Goal: Task Accomplishment & Management: Use online tool/utility

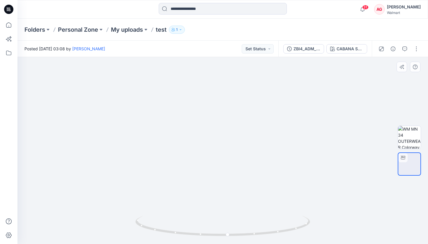
drag, startPoint x: 252, startPoint y: 127, endPoint x: 245, endPoint y: 182, distance: 54.9
click at [245, 182] on img at bounding box center [216, 102] width 490 height 284
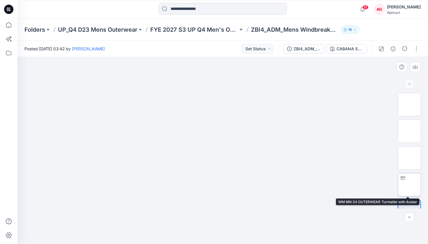
click at [378, 185] on img at bounding box center [409, 185] width 0 height 0
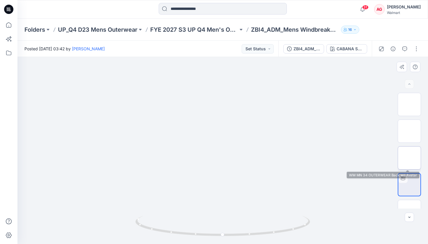
click at [378, 158] on img at bounding box center [409, 158] width 0 height 0
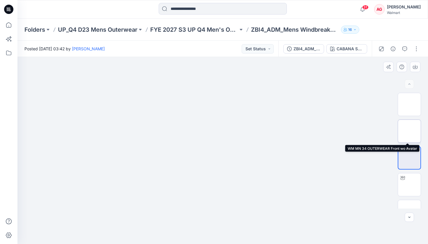
click at [378, 131] on img at bounding box center [409, 131] width 0 height 0
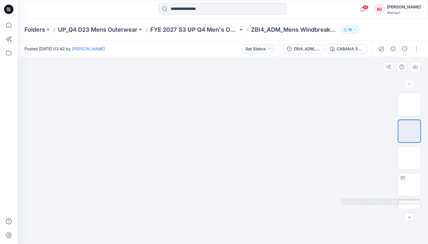
scroll to position [15, 0]
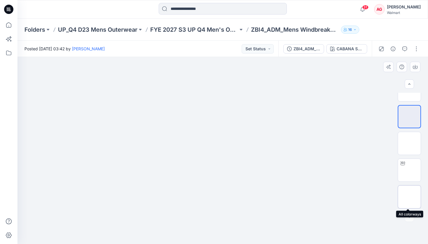
click at [378, 195] on img at bounding box center [409, 197] width 0 height 0
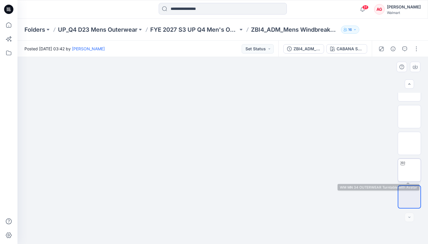
click at [378, 170] on img at bounding box center [409, 170] width 0 height 0
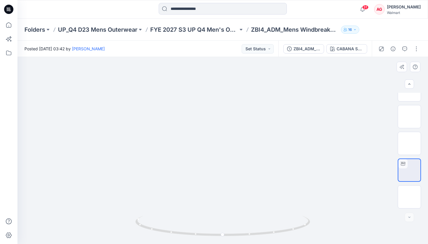
drag, startPoint x: 233, startPoint y: 121, endPoint x: 227, endPoint y: 158, distance: 37.5
click at [200, 29] on p "FYE 2027 S3 UP Q4 Men's Outerwear" at bounding box center [194, 30] width 88 height 8
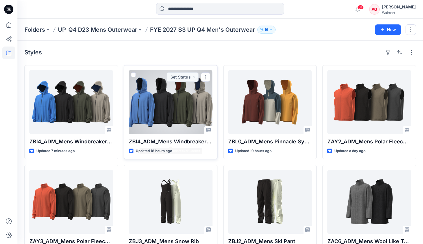
click at [177, 119] on div at bounding box center [171, 102] width 84 height 64
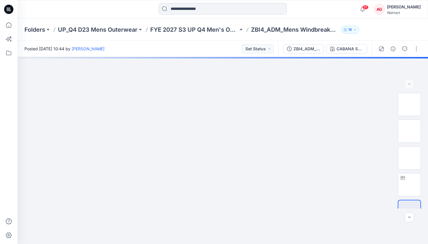
click at [208, 38] on div "Folders UP_Q4 D23 Mens Outerwear FYE 2027 S3 UP Q4 Men's Outerwear ZBI4_ADM_Men…" at bounding box center [222, 30] width 410 height 22
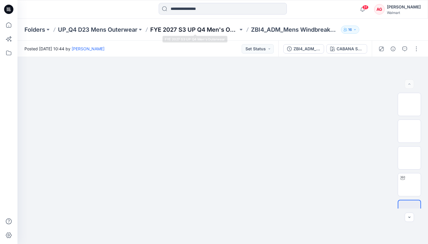
click at [197, 31] on p "FYE 2027 S3 UP Q4 Men's Outerwear" at bounding box center [194, 30] width 88 height 8
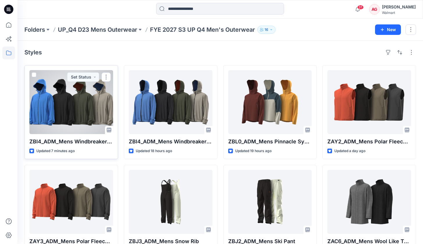
click at [80, 101] on div at bounding box center [71, 102] width 84 height 64
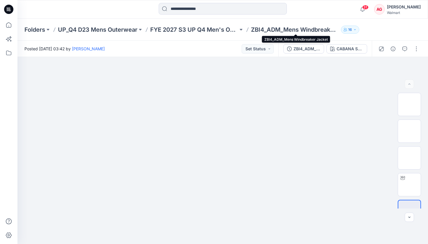
click at [289, 31] on p "ZBI4_ADM_Mens Windbreaker Jacket" at bounding box center [295, 30] width 88 height 8
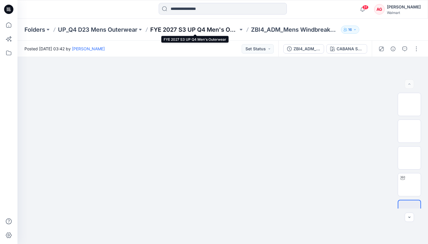
click at [209, 31] on p "FYE 2027 S3 UP Q4 Men's Outerwear" at bounding box center [194, 30] width 88 height 8
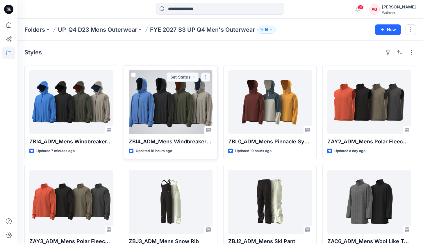
click at [208, 76] on button "button" at bounding box center [205, 76] width 9 height 9
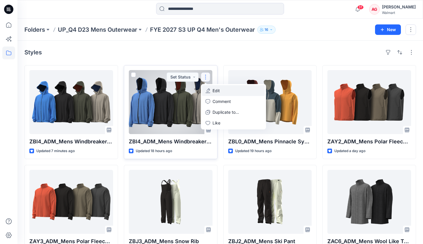
click at [217, 92] on p "Edit" at bounding box center [216, 91] width 7 height 6
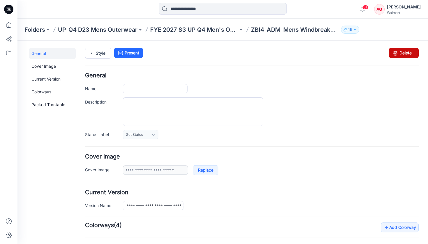
type input "**********"
click at [378, 54] on link "Delete" at bounding box center [404, 53] width 30 height 10
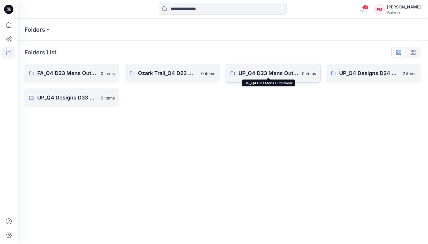
click at [261, 77] on p "UP_Q4 D23 Mens Outerwear" at bounding box center [268, 73] width 60 height 8
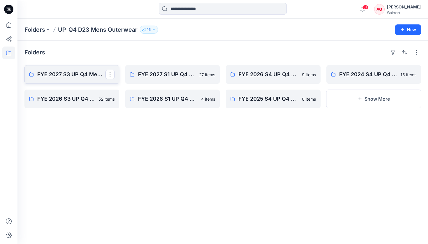
click at [76, 75] on p "FYE 2027 S3 UP Q4 Men's Outerwear" at bounding box center [71, 74] width 68 height 8
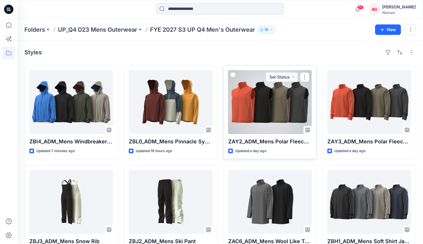
scroll to position [1, 0]
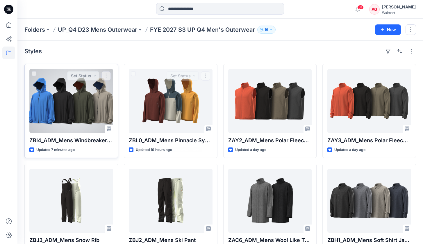
click at [93, 113] on div at bounding box center [71, 101] width 84 height 64
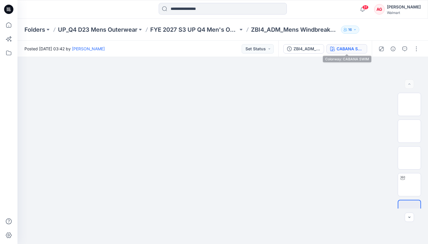
click at [333, 45] on button "CABANA SWIM" at bounding box center [346, 48] width 41 height 9
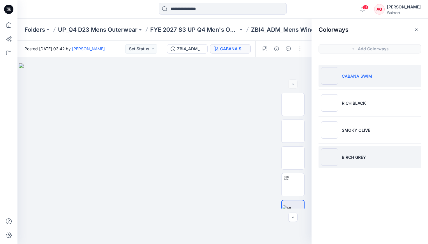
click at [367, 147] on li "BIRCH GREY" at bounding box center [369, 157] width 102 height 22
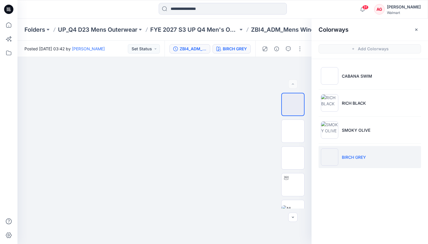
click at [194, 47] on div "ZBI4_ADM_Mens Windbreaker Jacket" at bounding box center [193, 49] width 27 height 6
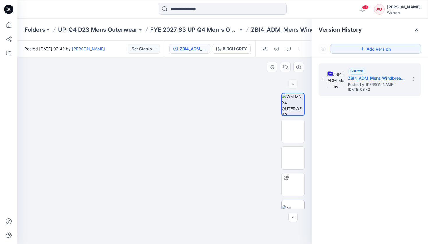
scroll to position [15, 0]
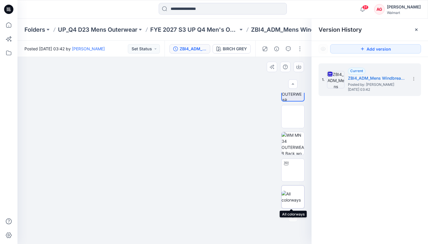
click at [290, 195] on img at bounding box center [292, 197] width 23 height 12
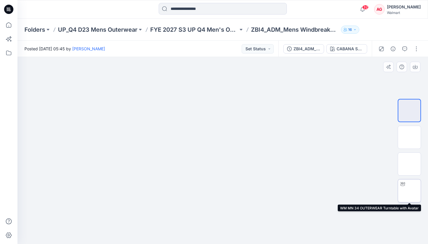
click at [409, 191] on img at bounding box center [409, 191] width 0 height 0
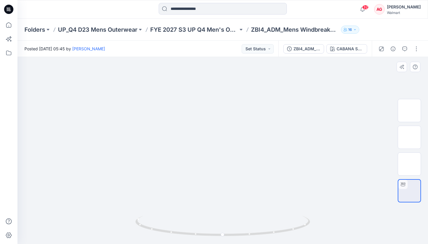
drag, startPoint x: 237, startPoint y: 104, endPoint x: 217, endPoint y: 137, distance: 38.2
click at [409, 164] on img at bounding box center [409, 164] width 0 height 0
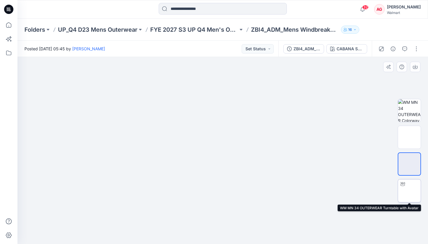
drag, startPoint x: 410, startPoint y: 186, endPoint x: 406, endPoint y: 186, distance: 4.4
click at [410, 186] on img at bounding box center [409, 191] width 23 height 23
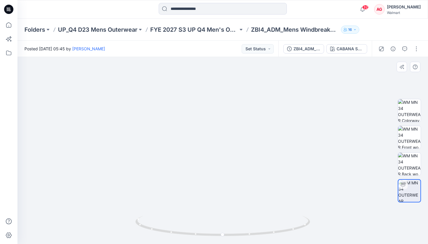
drag, startPoint x: 243, startPoint y: 95, endPoint x: 239, endPoint y: 134, distance: 38.4
click at [35, 27] on p "Folders" at bounding box center [34, 30] width 21 height 8
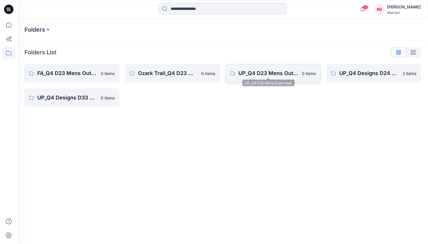
click at [252, 77] on p "UP_Q4 D23 Mens Outerwear" at bounding box center [268, 73] width 60 height 8
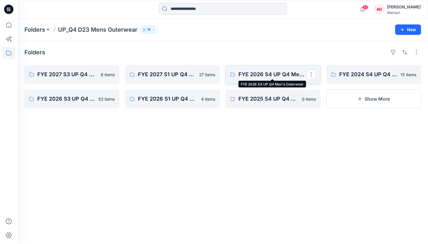
click at [258, 77] on p "FYE 2026 S4 UP Q4 Men's Outerwear" at bounding box center [272, 74] width 68 height 8
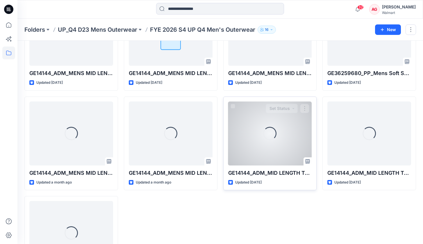
scroll to position [120, 0]
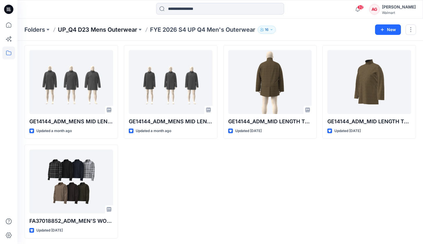
click at [118, 31] on p "UP_Q4 D23 Mens Outerwear" at bounding box center [97, 30] width 79 height 8
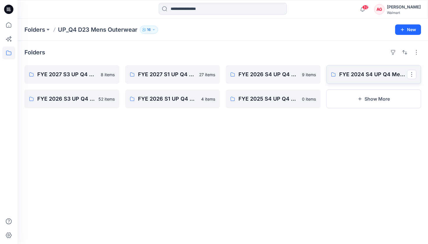
click at [370, 81] on link "FYE 2024 S4 UP Q4 Mens Outerwear Board" at bounding box center [373, 74] width 95 height 19
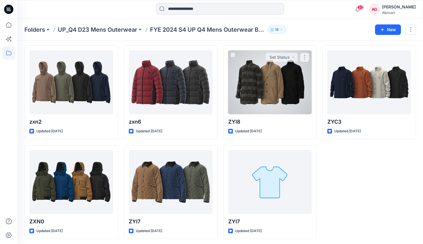
scroll to position [218, 0]
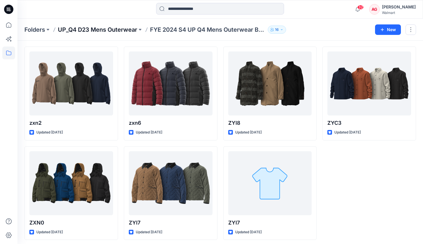
click at [102, 26] on p "UP_Q4 D23 Mens Outerwear" at bounding box center [97, 30] width 79 height 8
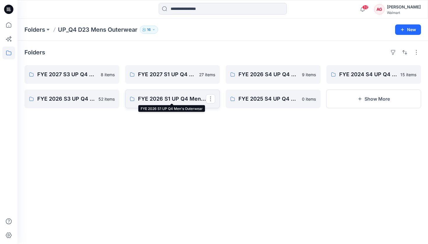
click at [168, 101] on p "FYE 2026 S1 UP Q4 Men's Outerwear" at bounding box center [172, 99] width 68 height 8
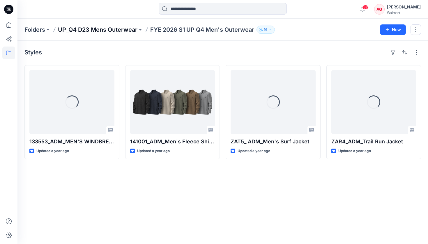
click at [114, 31] on p "UP_Q4 D23 Mens Outerwear" at bounding box center [97, 30] width 79 height 8
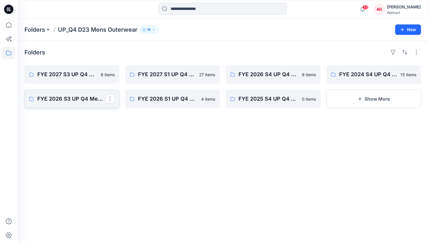
click at [79, 101] on p "FYE 2026 S3 UP Q4 Men's Outerwear" at bounding box center [71, 99] width 68 height 8
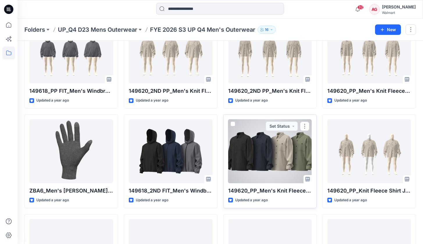
scroll to position [857, 0]
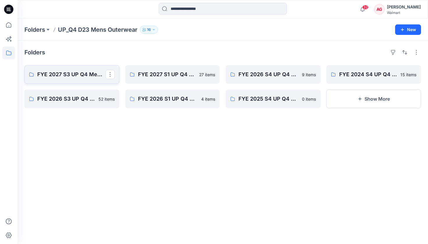
click at [77, 78] on p "FYE 2027 S3 UP Q4 Men's Outerwear" at bounding box center [71, 74] width 68 height 8
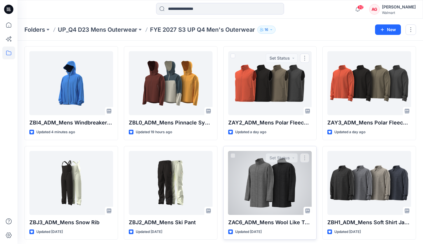
scroll to position [21, 0]
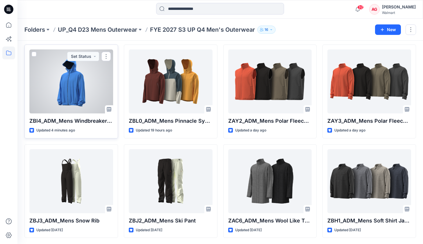
click at [63, 102] on div at bounding box center [71, 81] width 84 height 64
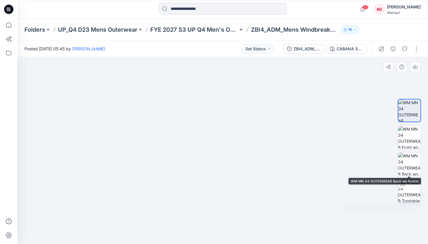
click at [412, 186] on img at bounding box center [409, 191] width 23 height 23
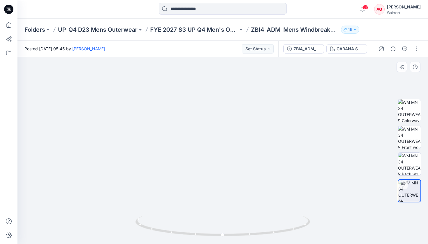
drag, startPoint x: 236, startPoint y: 119, endPoint x: 234, endPoint y: 160, distance: 41.1
click at [234, 160] on img at bounding box center [221, 95] width 490 height 297
click at [217, 26] on p "FYE 2027 S3 UP Q4 Men's Outerwear" at bounding box center [194, 30] width 88 height 8
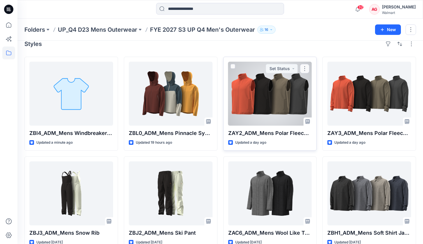
scroll to position [21, 0]
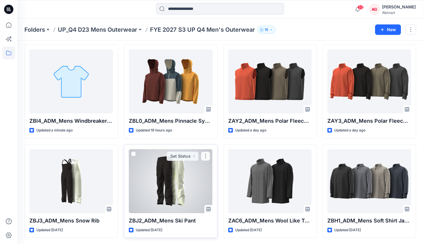
click at [179, 180] on div at bounding box center [171, 181] width 84 height 64
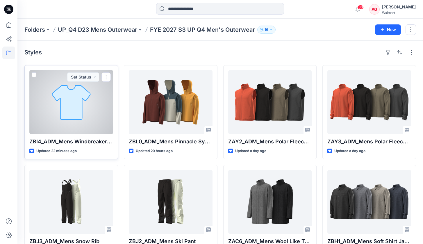
click at [89, 102] on div at bounding box center [71, 102] width 84 height 64
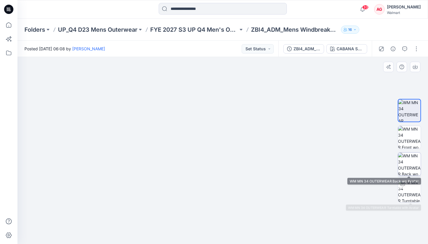
click at [410, 162] on img at bounding box center [409, 164] width 23 height 23
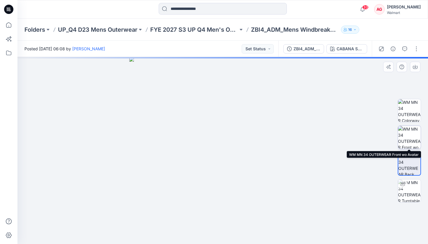
click at [409, 140] on img at bounding box center [409, 137] width 23 height 23
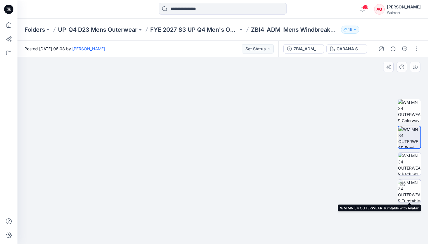
click at [418, 191] on img at bounding box center [409, 191] width 23 height 23
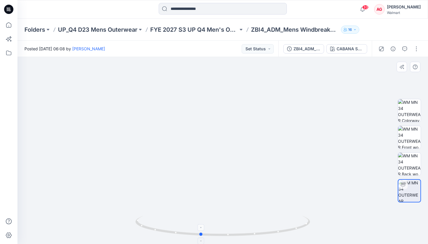
drag, startPoint x: 294, startPoint y: 223, endPoint x: 277, endPoint y: 223, distance: 17.2
click at [277, 223] on icon at bounding box center [223, 227] width 176 height 22
click at [229, 236] on icon at bounding box center [223, 227] width 176 height 22
click at [223, 236] on icon at bounding box center [223, 227] width 176 height 22
click at [228, 235] on icon at bounding box center [223, 227] width 176 height 22
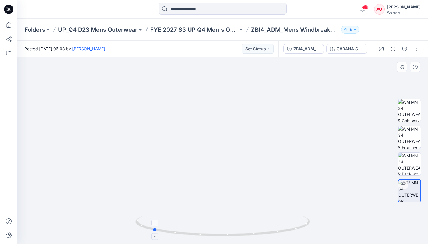
drag, startPoint x: 237, startPoint y: 235, endPoint x: 189, endPoint y: 234, distance: 48.0
click at [189, 234] on icon at bounding box center [223, 227] width 176 height 22
click at [313, 171] on img at bounding box center [223, 75] width 490 height 338
drag, startPoint x: 299, startPoint y: 224, endPoint x: 243, endPoint y: 228, distance: 56.6
click at [243, 228] on icon at bounding box center [223, 227] width 176 height 22
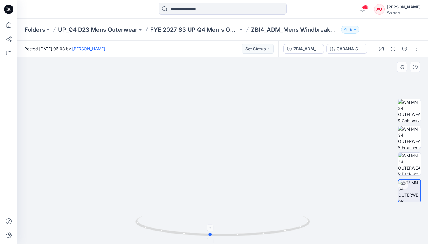
drag, startPoint x: 254, startPoint y: 230, endPoint x: 195, endPoint y: 232, distance: 58.8
click at [195, 232] on icon at bounding box center [223, 227] width 176 height 22
drag, startPoint x: 207, startPoint y: 86, endPoint x: 196, endPoint y: 152, distance: 66.7
click at [196, 152] on img at bounding box center [212, 108] width 490 height 271
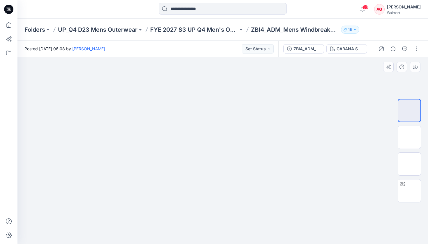
click at [144, 5] on img at bounding box center [222, 5] width 291 height 0
drag, startPoint x: 219, startPoint y: 178, endPoint x: 252, endPoint y: 182, distance: 33.7
click at [252, 9] on img at bounding box center [222, 9] width 291 height 0
click at [378, 189] on div at bounding box center [402, 184] width 9 height 9
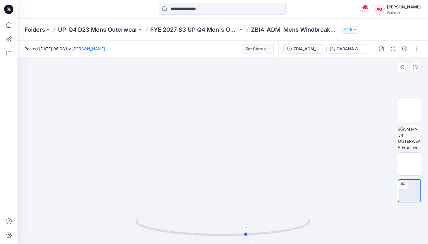
drag, startPoint x: 288, startPoint y: 228, endPoint x: 140, endPoint y: 221, distance: 148.9
click at [139, 195] on icon at bounding box center [223, 227] width 176 height 22
drag, startPoint x: 292, startPoint y: 228, endPoint x: 287, endPoint y: 227, distance: 4.9
click at [287, 195] on icon at bounding box center [223, 227] width 176 height 22
click at [211, 5] on input at bounding box center [223, 9] width 128 height 12
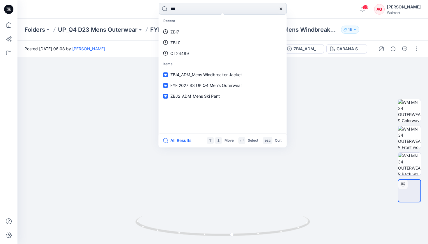
type input "****"
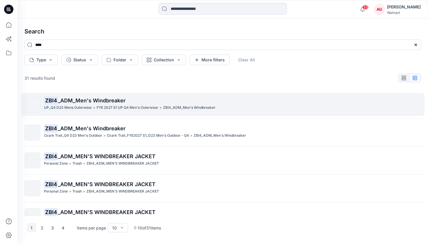
scroll to position [1, 0]
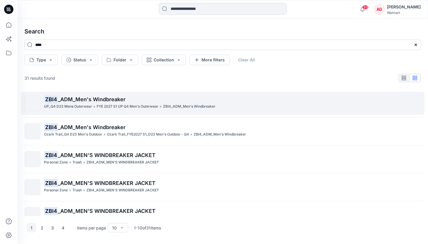
click at [186, 109] on div "ZBI4 _ADM_Men's Windbreaker UP_Q4 D23 Mens Outerwear > FYE 2027 S1 UP Q4 Men's …" at bounding box center [232, 103] width 377 height 16
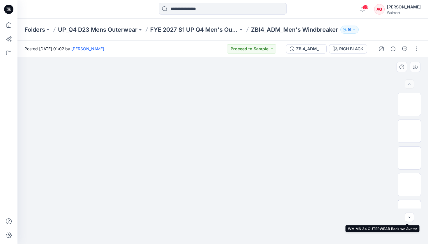
click at [378, 195] on img at bounding box center [409, 212] width 0 height 0
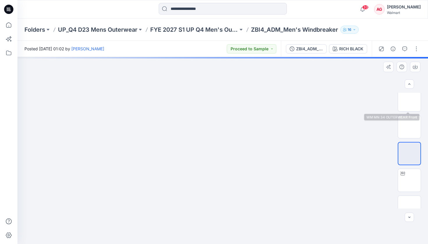
scroll to position [68, 0]
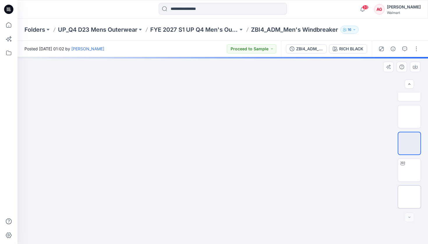
click at [378, 195] on img at bounding box center [409, 197] width 0 height 0
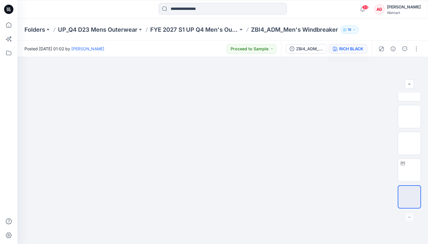
click at [348, 47] on div "RICH BLACK" at bounding box center [351, 49] width 24 height 6
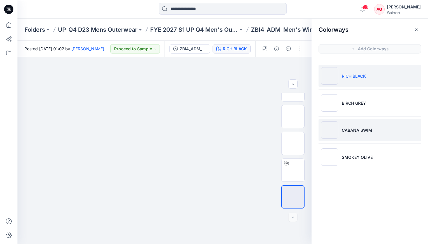
click at [375, 123] on li "CABANA SWIM" at bounding box center [369, 130] width 102 height 22
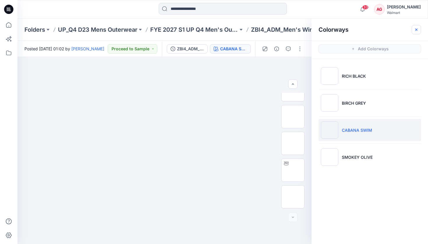
click at [378, 31] on icon "button" at bounding box center [416, 29] width 5 height 5
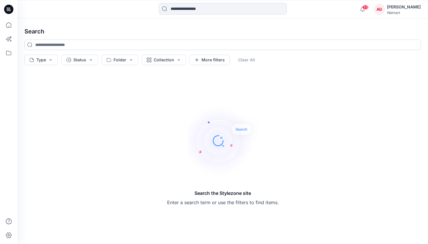
click at [173, 45] on input at bounding box center [222, 45] width 396 height 10
type input "****"
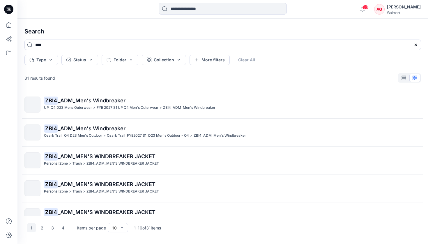
click at [80, 54] on div "****" at bounding box center [223, 47] width 406 height 15
click at [81, 57] on button "Status" at bounding box center [79, 60] width 37 height 10
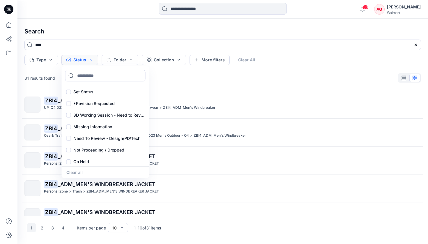
click at [81, 58] on button "Status" at bounding box center [79, 60] width 37 height 10
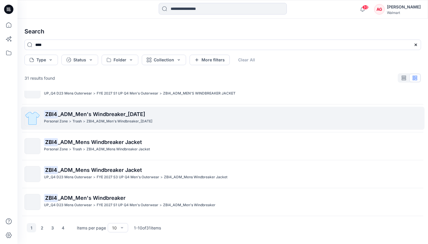
scroll to position [168, 0]
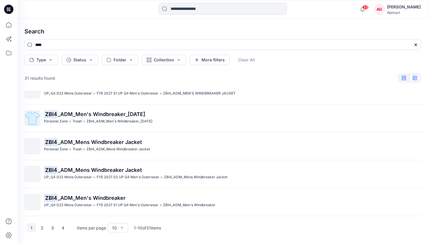
click at [378, 79] on button "button" at bounding box center [403, 78] width 11 height 8
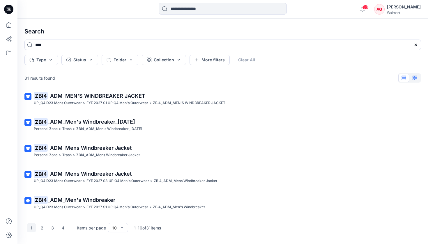
click at [378, 79] on icon "button" at bounding box center [414, 78] width 5 height 5
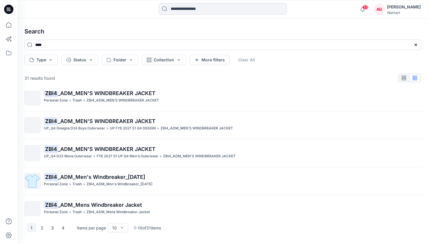
scroll to position [0, 0]
